Goal: Find specific page/section: Find specific page/section

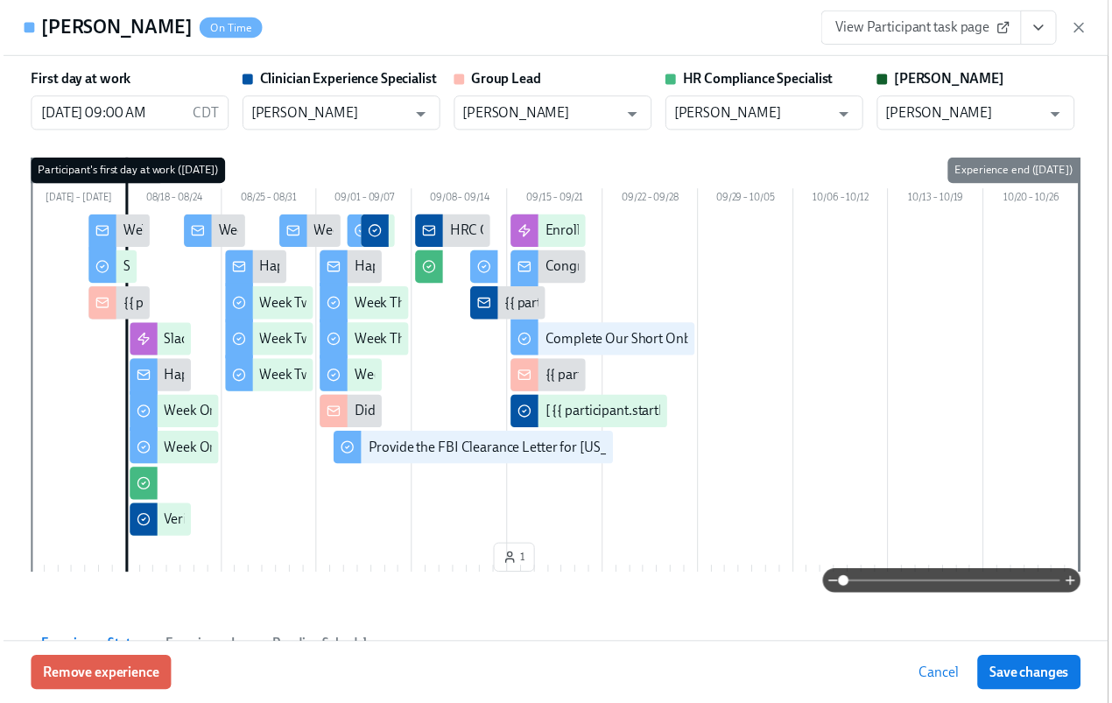
scroll to position [0, 24945]
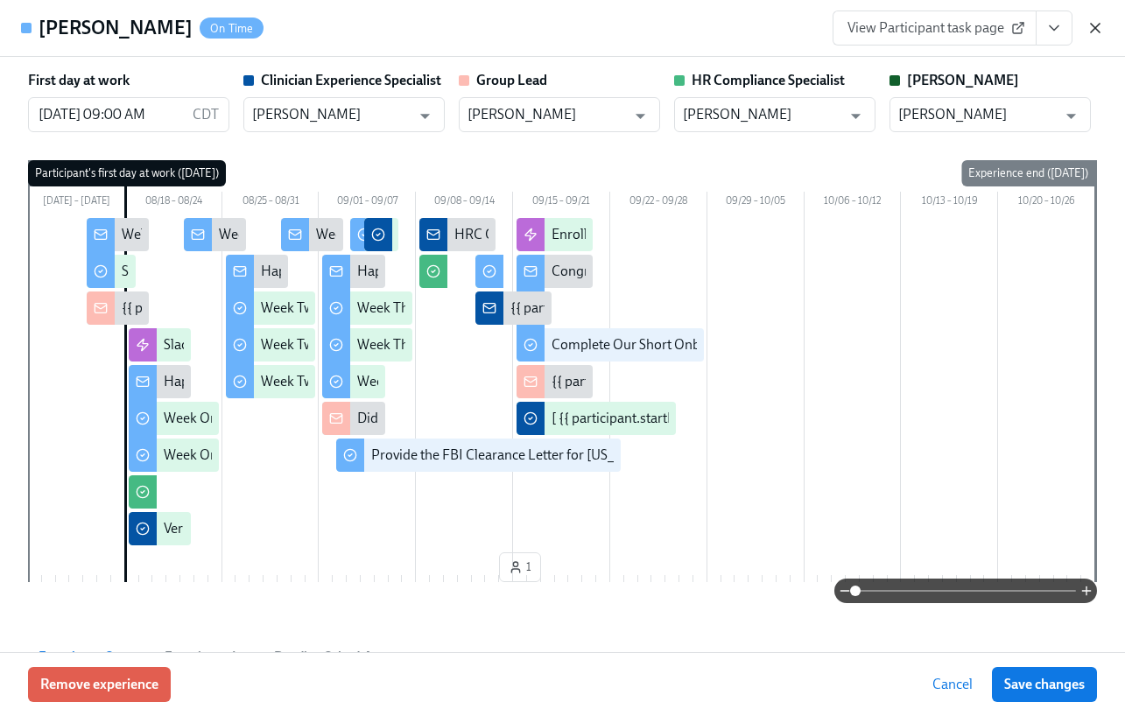
click at [1098, 26] on icon "button" at bounding box center [1096, 28] width 18 height 18
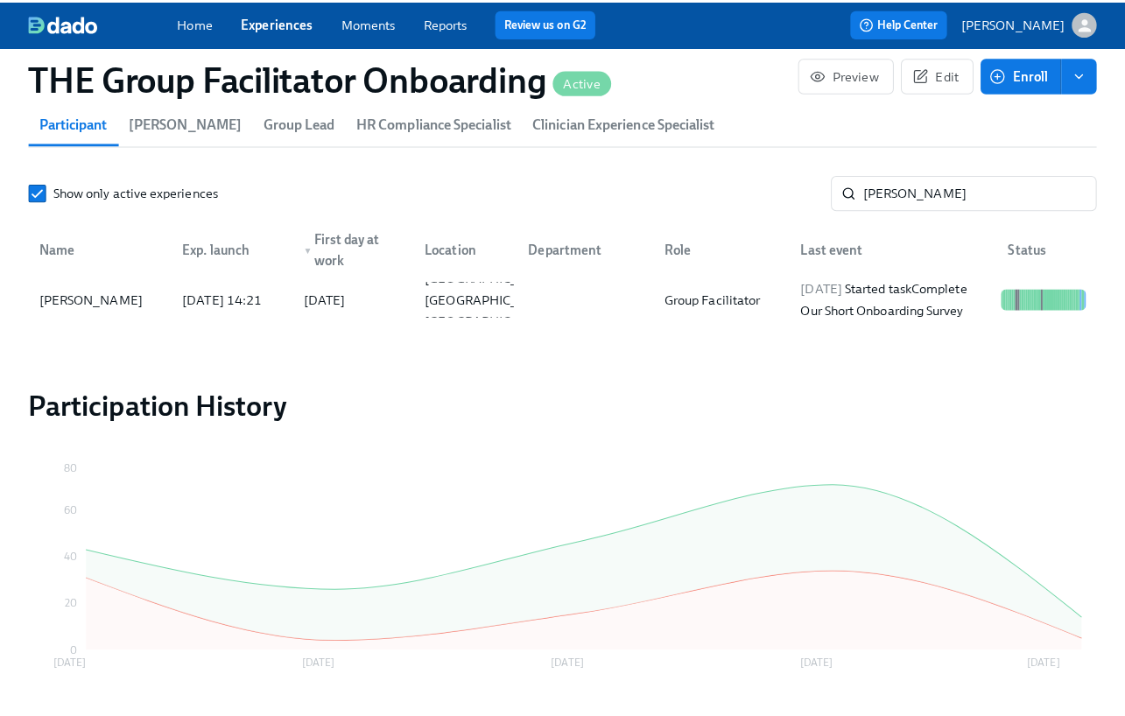
scroll to position [0, 24932]
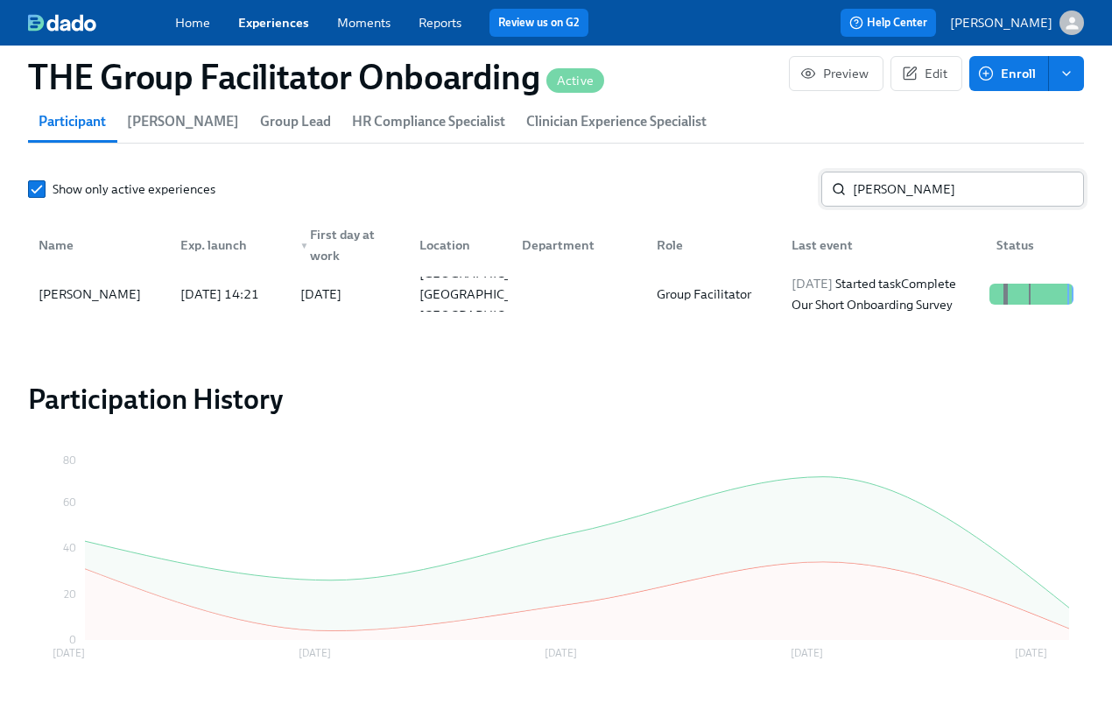
click at [900, 207] on input "zhou" at bounding box center [968, 189] width 231 height 35
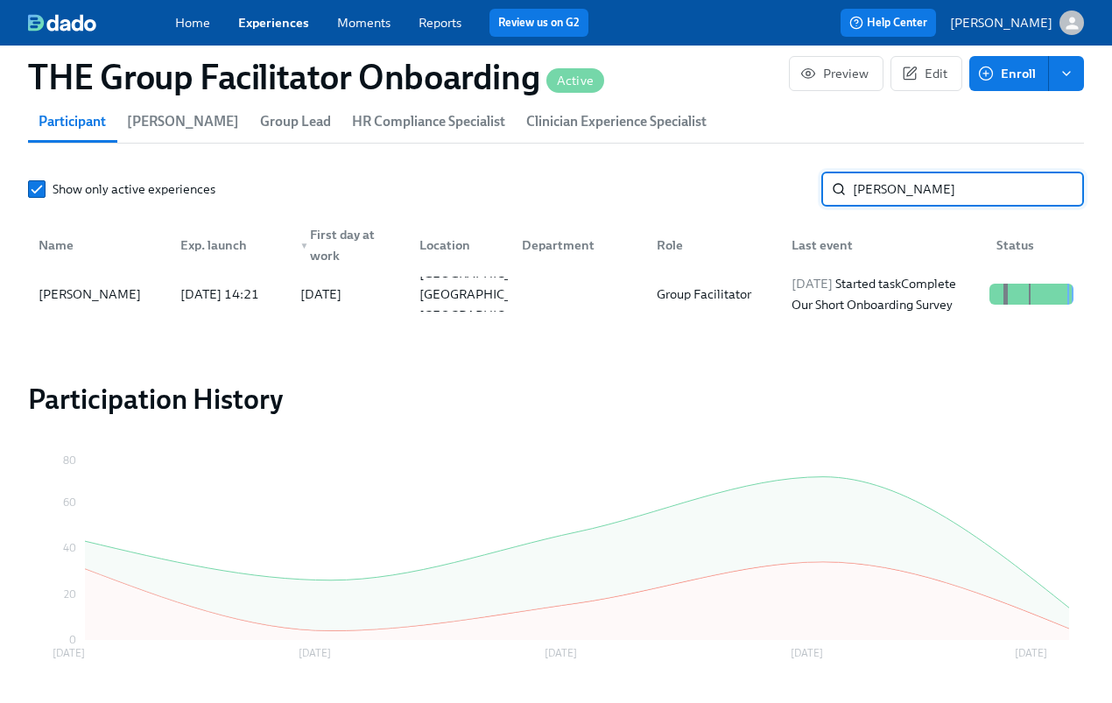
click at [900, 207] on input "zhou" at bounding box center [968, 189] width 231 height 35
type input "thorn"
click at [505, 318] on div "Villa Rica GA US" at bounding box center [484, 294] width 143 height 63
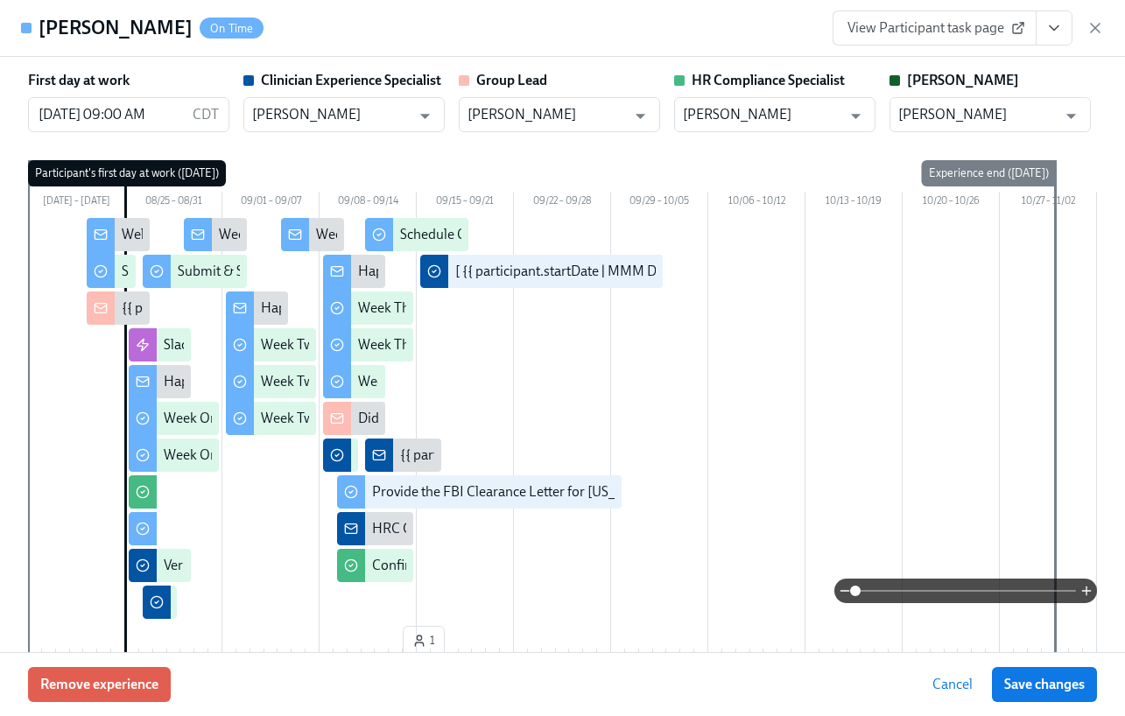
click at [1054, 20] on icon "View task page" at bounding box center [1055, 28] width 18 height 18
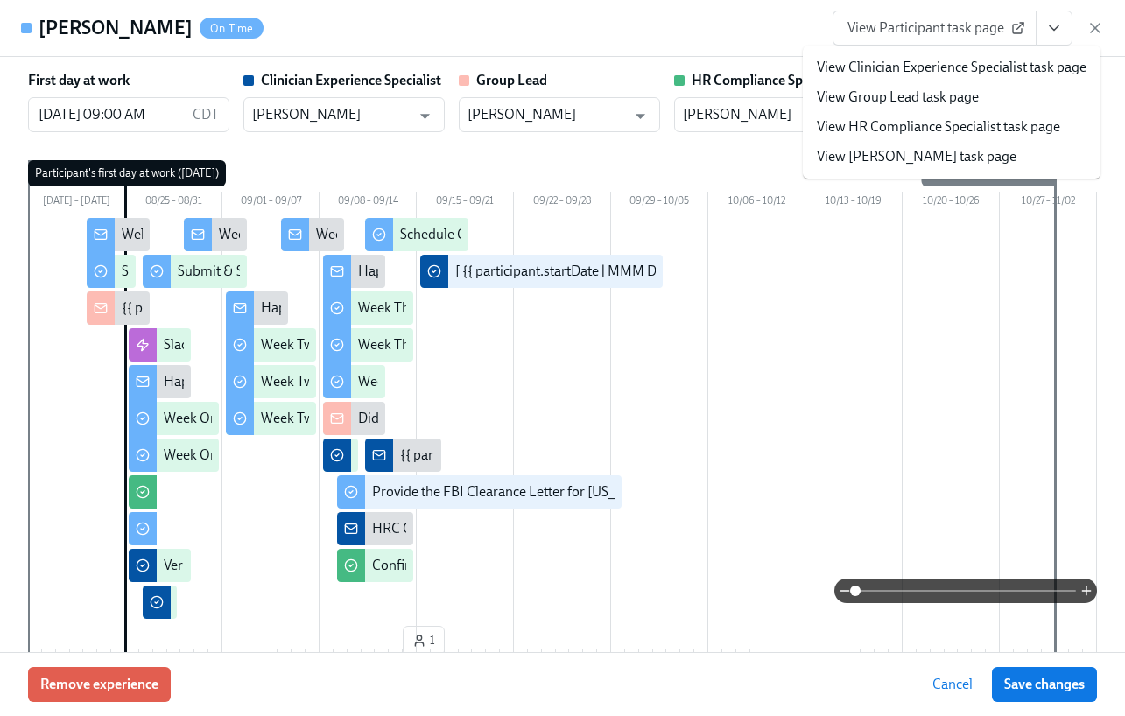
click at [974, 67] on link "View Clinician Experience Specialist task page" at bounding box center [952, 67] width 270 height 19
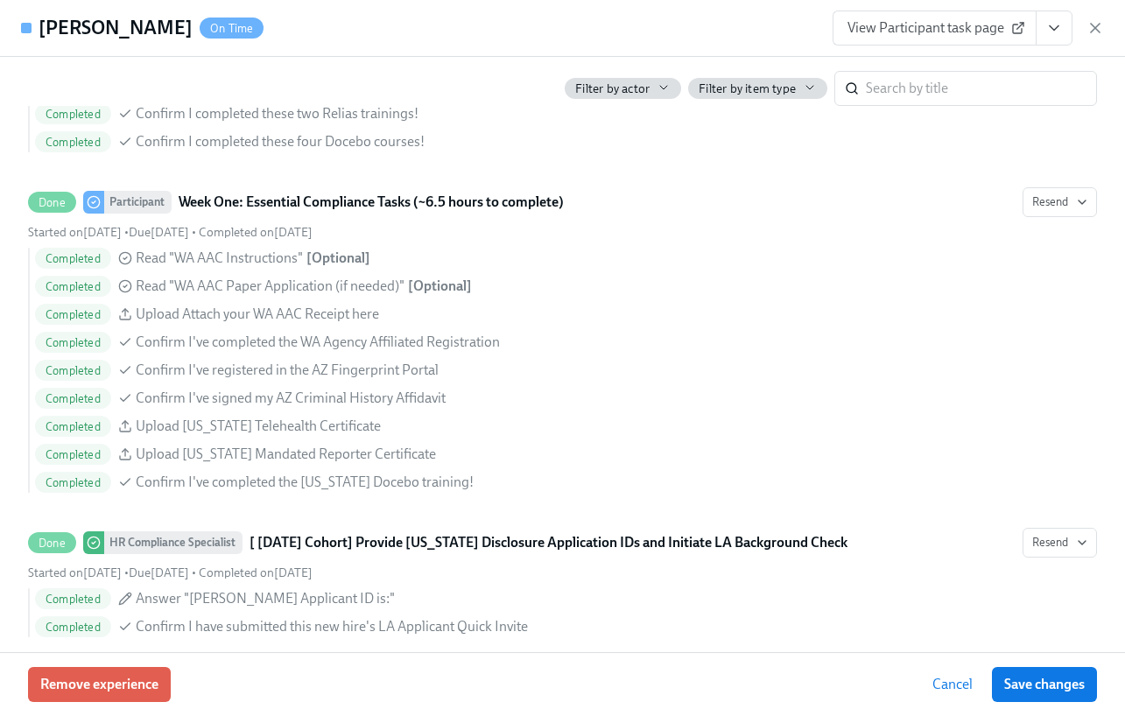
scroll to position [0, 24945]
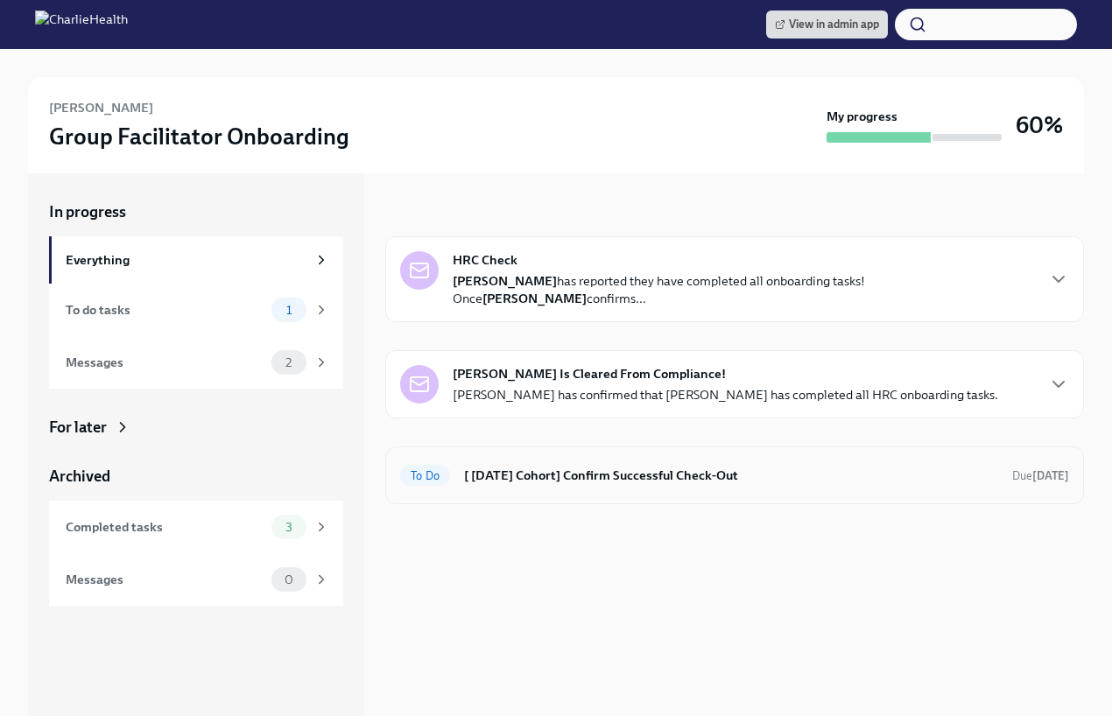
click at [589, 485] on h6 "[ [DATE] Cohort] Confirm Successful Check-Out" at bounding box center [731, 475] width 534 height 19
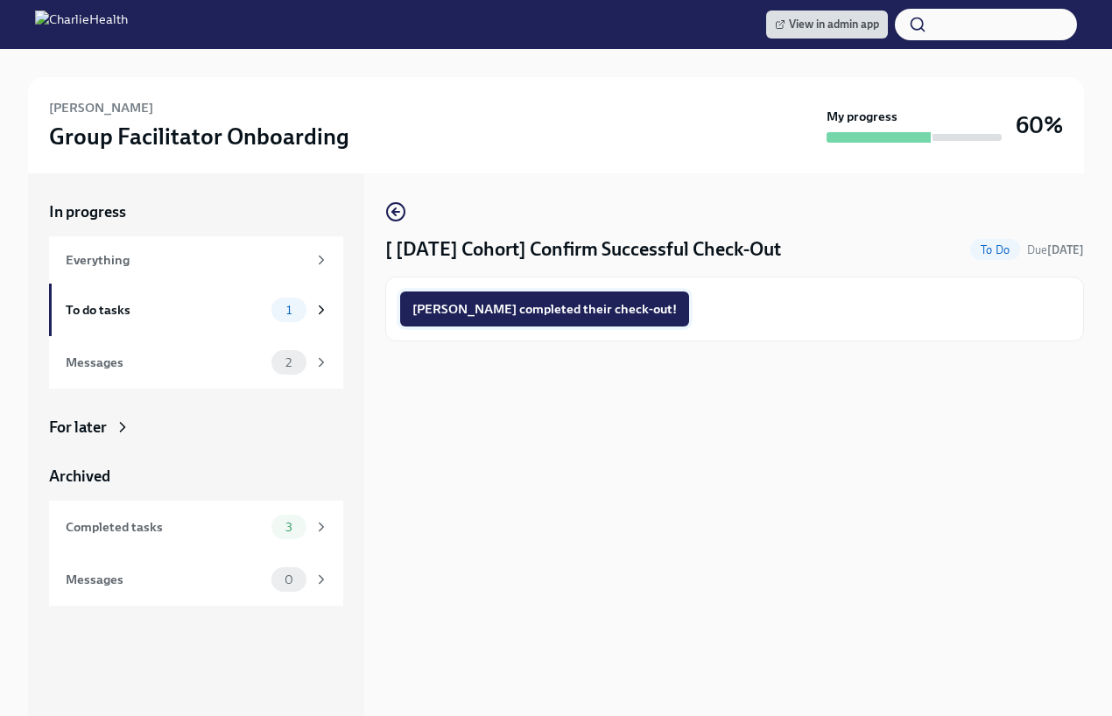
click at [486, 305] on span "[PERSON_NAME] completed their check-out!" at bounding box center [545, 309] width 265 height 18
